Goal: Task Accomplishment & Management: Complete application form

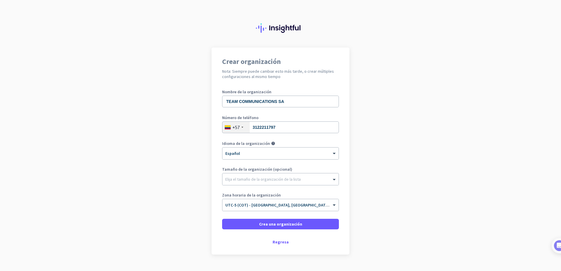
scroll to position [13, 0]
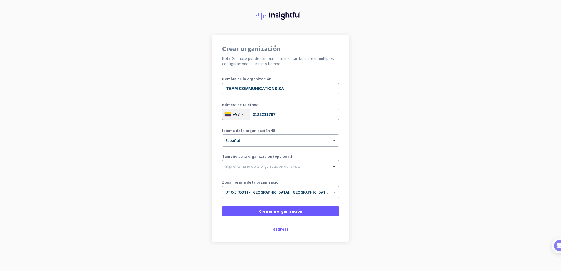
click at [266, 171] on div "Elija el tamaño de la organización de la lista" at bounding box center [280, 167] width 116 height 12
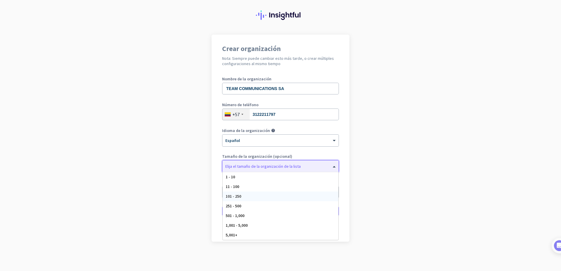
click at [245, 194] on div "101 - 250" at bounding box center [281, 197] width 116 height 10
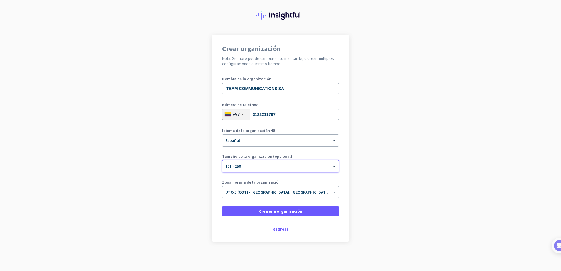
click at [244, 168] on div "× 101 - 250" at bounding box center [276, 166] width 109 height 5
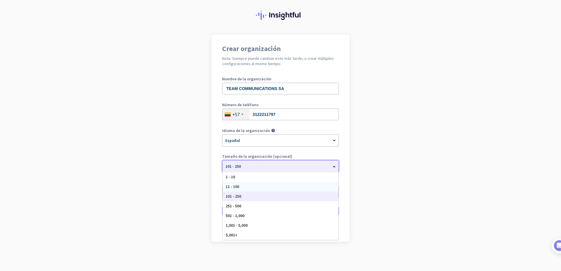
click at [237, 186] on span "11 - 100" at bounding box center [233, 186] width 14 height 5
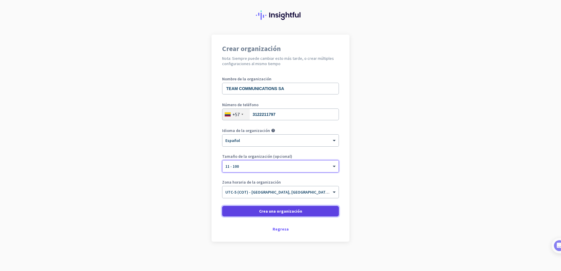
click at [283, 210] on span "Crea una organización" at bounding box center [280, 211] width 43 height 6
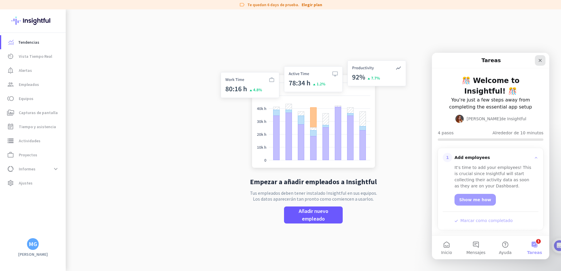
click at [539, 60] on icon "Cerrar" at bounding box center [540, 60] width 3 height 3
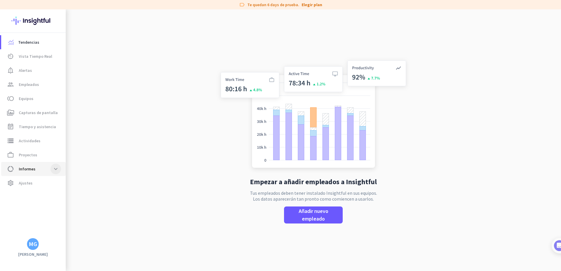
click at [53, 167] on span at bounding box center [55, 169] width 11 height 11
click at [28, 51] on link "av_timer Vista Tiempo Real" at bounding box center [33, 56] width 65 height 14
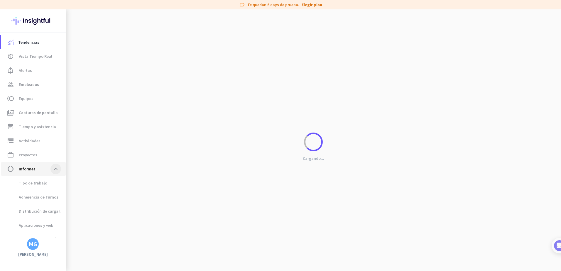
click at [52, 166] on span at bounding box center [55, 169] width 11 height 11
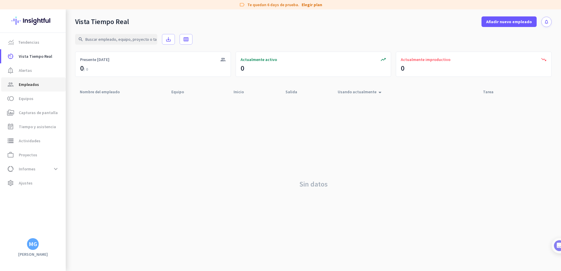
click at [29, 81] on span "Empleados" at bounding box center [29, 84] width 20 height 7
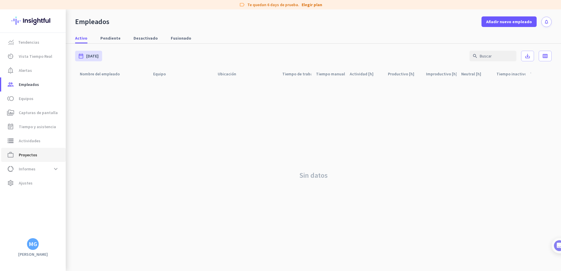
click at [31, 153] on span "Proyectos" at bounding box center [28, 154] width 18 height 7
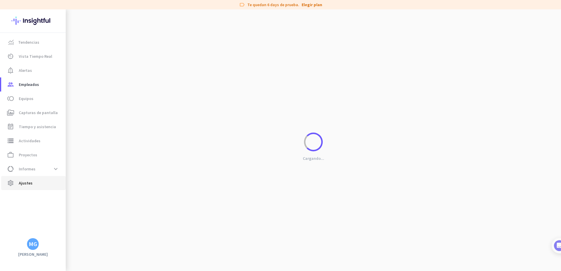
click at [36, 179] on link "settings Ajustes" at bounding box center [33, 183] width 65 height 14
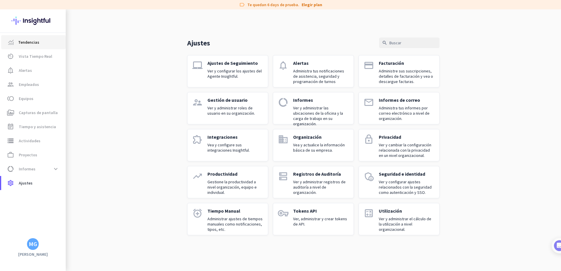
click at [38, 45] on span "Tendencias" at bounding box center [28, 42] width 21 height 7
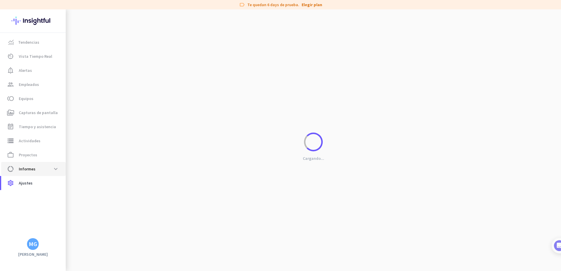
click at [32, 168] on span "Informes" at bounding box center [27, 169] width 17 height 7
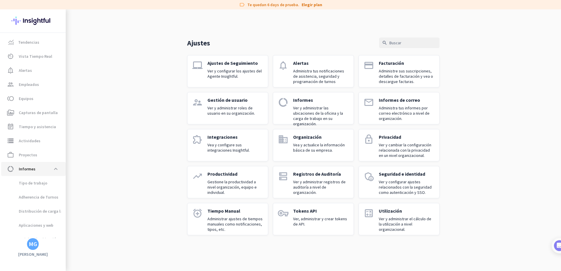
scroll to position [8, 0]
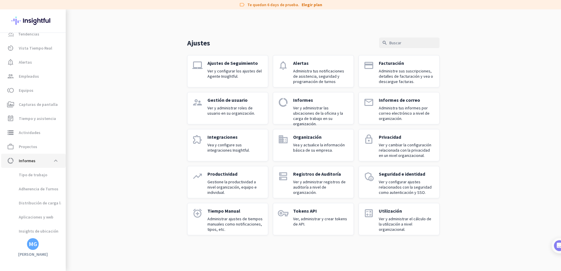
click at [32, 168] on link "data_usage Informes expand_less" at bounding box center [33, 161] width 65 height 14
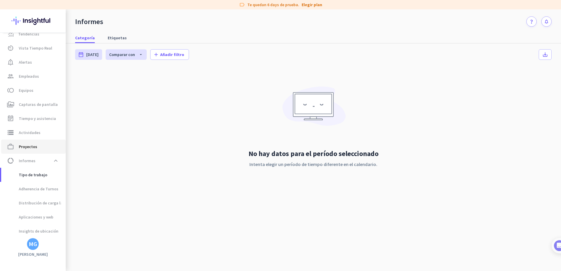
click at [29, 146] on span "Proyectos" at bounding box center [28, 146] width 18 height 7
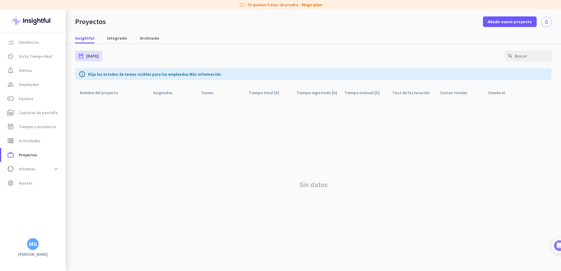
click at [35, 33] on mat-nav-list "Tendencias av_timer Vista Tiempo Real notification_important Alertas group Empl…" at bounding box center [33, 113] width 66 height 160
click at [36, 38] on link "Tendencias" at bounding box center [33, 42] width 65 height 14
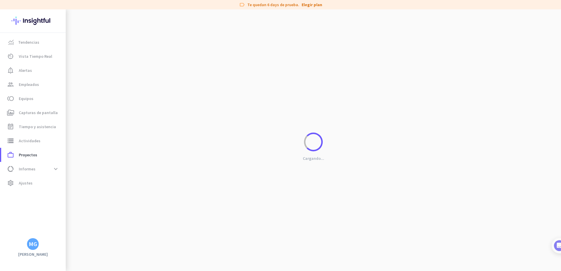
click at [33, 244] on div "MG" at bounding box center [33, 244] width 9 height 6
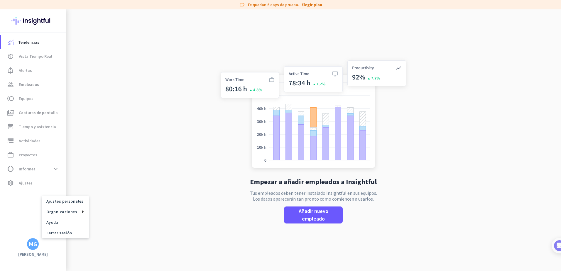
click at [157, 218] on div at bounding box center [280, 135] width 561 height 271
click at [32, 186] on span "settings Ajustes" at bounding box center [33, 183] width 55 height 7
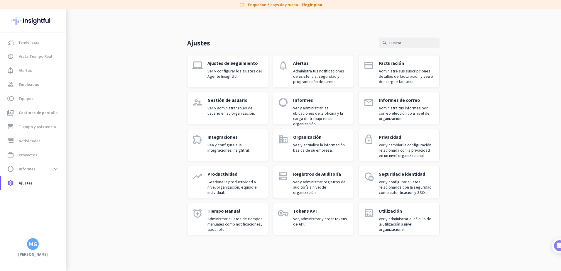
click at [85, 31] on div "Ajustes search laptop_mac Ajustes de Seguimiento Ver y configurar los ajustes d…" at bounding box center [313, 126] width 495 height 235
click at [32, 85] on span "Empleados" at bounding box center [29, 84] width 20 height 7
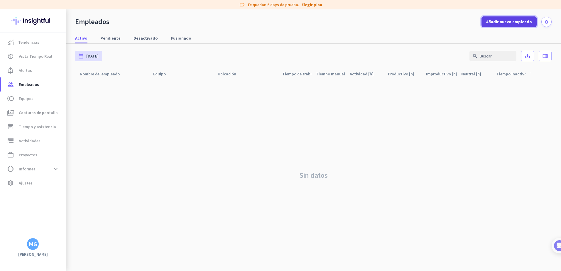
click at [525, 23] on span "Añadir nuevo empleado" at bounding box center [509, 22] width 46 height 6
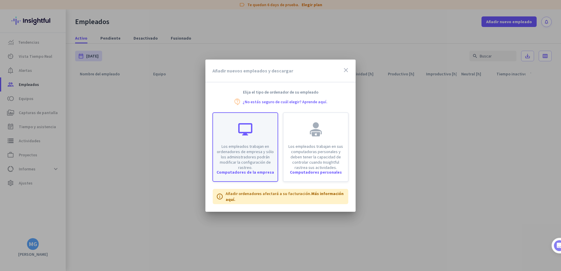
click at [257, 166] on p "Los empleados trabajan en ordenadores de empresa y sólo los administradores pod…" at bounding box center [246, 157] width 58 height 26
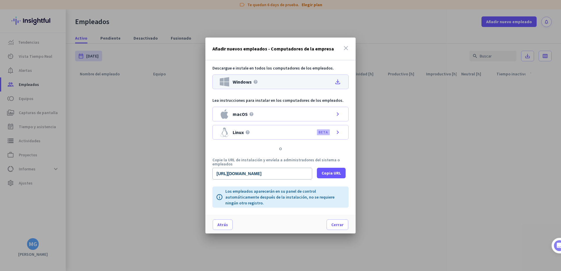
click at [338, 82] on icon "file_download" at bounding box center [337, 81] width 7 height 7
click at [339, 224] on span "Cerrar" at bounding box center [337, 225] width 12 height 6
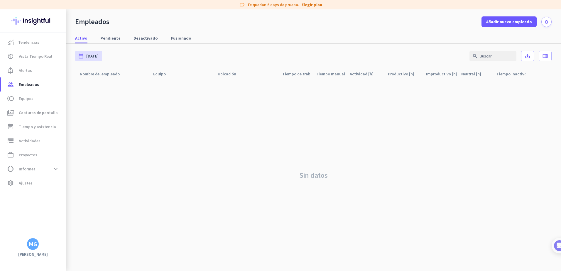
click at [158, 164] on div "Sin datos" at bounding box center [313, 176] width 477 height 192
click at [27, 79] on link "group Empleados" at bounding box center [33, 84] width 65 height 14
